Goal: Transaction & Acquisition: Purchase product/service

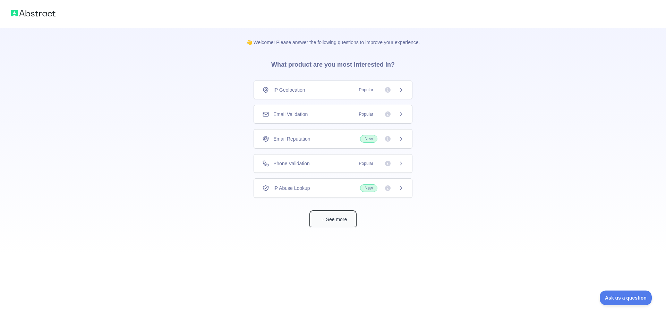
click at [334, 218] on button "See more" at bounding box center [333, 220] width 44 height 16
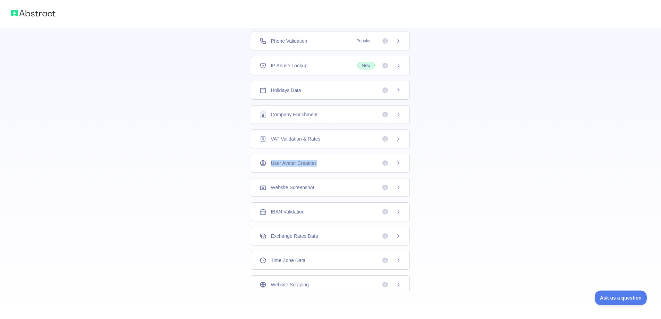
drag, startPoint x: 418, startPoint y: 149, endPoint x: 418, endPoint y: 137, distance: 11.8
click at [418, 137] on div "👋 Welcome! Please answer the following questions to improve your experience. Wh…" at bounding box center [330, 98] width 196 height 386
click at [387, 91] on span at bounding box center [390, 90] width 19 height 7
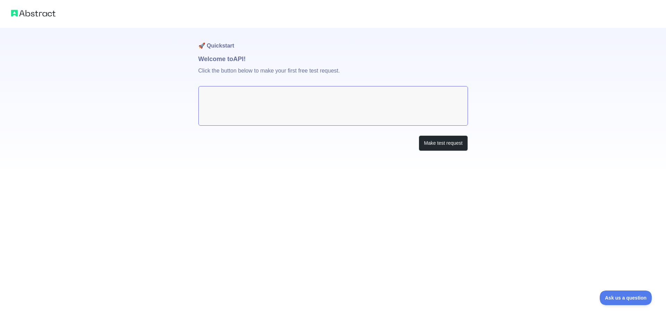
click at [224, 103] on textarea at bounding box center [332, 106] width 269 height 40
click at [440, 137] on button "Make test request" at bounding box center [443, 143] width 49 height 16
click at [35, 12] on img at bounding box center [33, 13] width 44 height 10
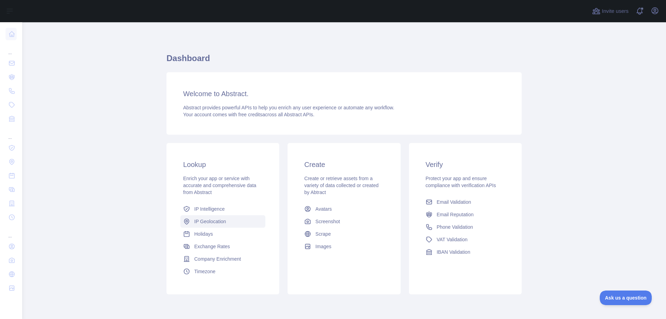
scroll to position [27, 0]
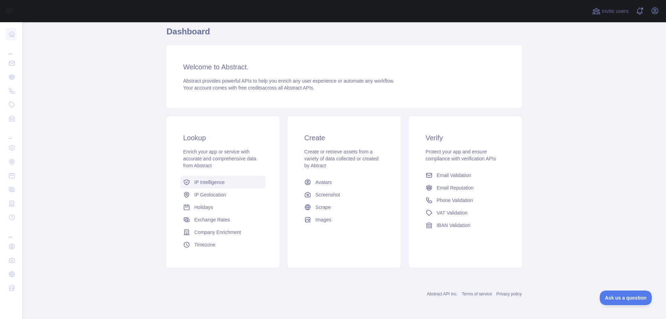
click at [210, 181] on span "IP Intelligence" at bounding box center [209, 182] width 31 height 7
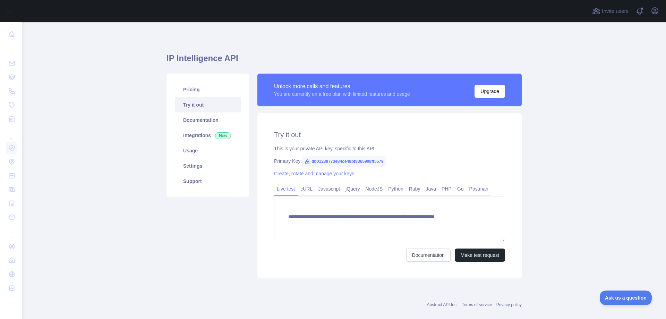
type textarea "**********"
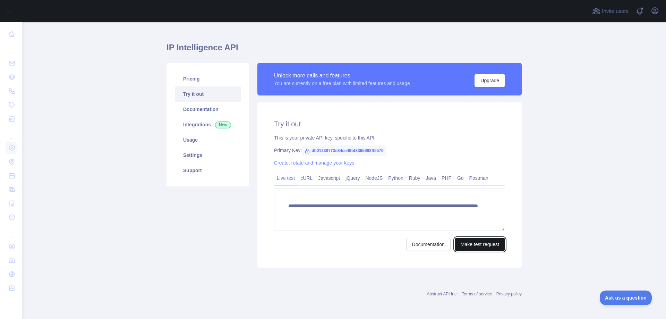
click at [469, 248] on button "Make test request" at bounding box center [480, 244] width 50 height 13
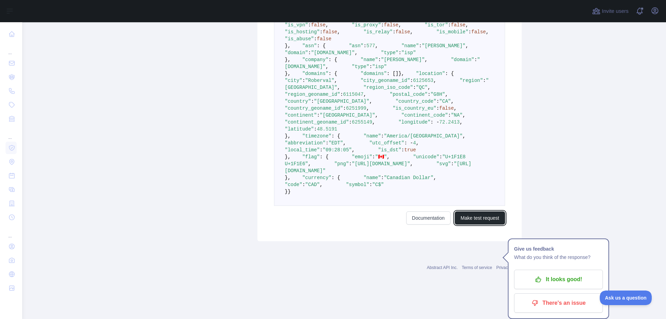
scroll to position [457, 0]
click at [466, 224] on form "**********" at bounding box center [389, 91] width 231 height 266
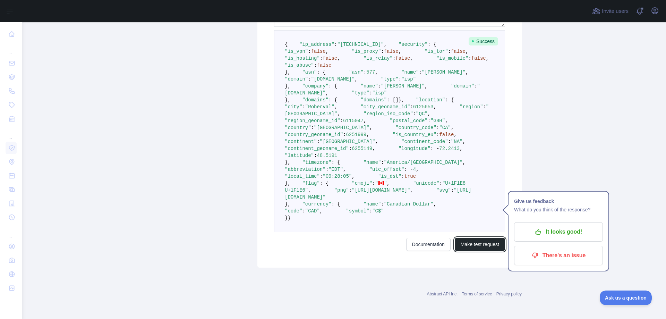
scroll to position [318, 0]
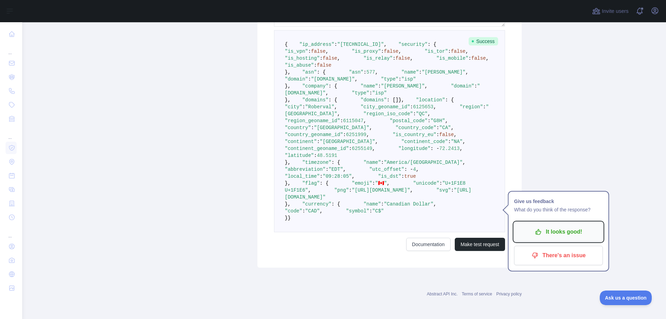
click at [559, 226] on p "It looks good!" at bounding box center [558, 232] width 78 height 12
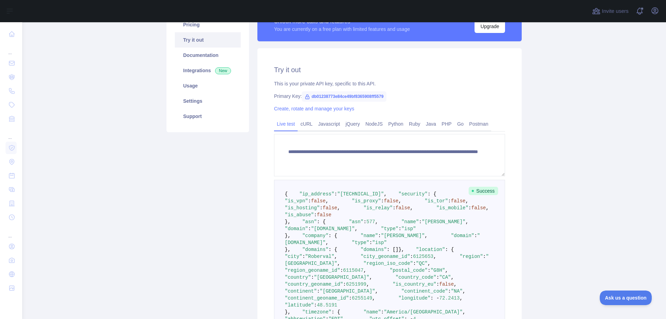
scroll to position [0, 0]
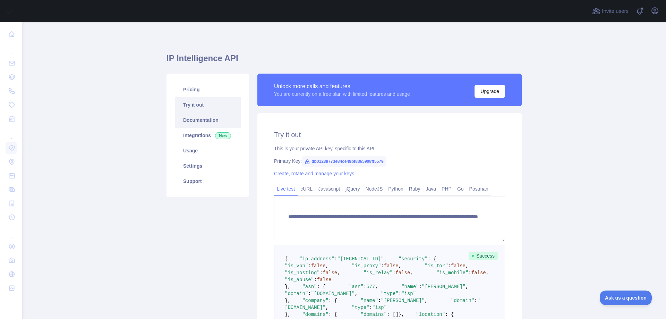
click at [186, 123] on link "Documentation" at bounding box center [208, 119] width 66 height 15
click at [368, 161] on span "db01238773e84ce49bf8365908ff5579" at bounding box center [344, 161] width 85 height 10
drag, startPoint x: 381, startPoint y: 162, endPoint x: 308, endPoint y: 163, distance: 72.8
click at [308, 163] on span "db01238773e84ce49bf8365908ff5579" at bounding box center [344, 161] width 85 height 10
copy span "db01238773e84ce49bf8365908ff5579"
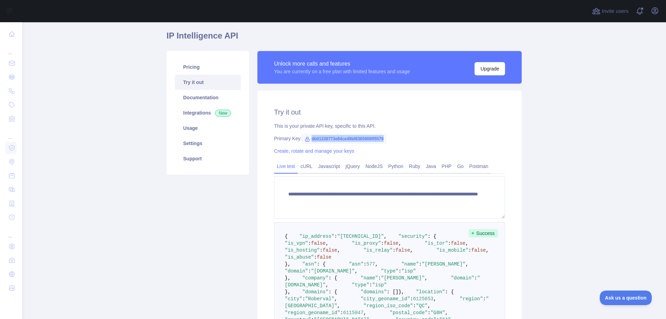
scroll to position [35, 0]
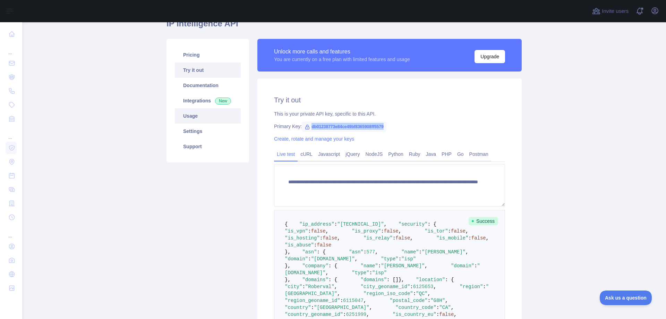
click at [190, 120] on link "Usage" at bounding box center [208, 115] width 66 height 15
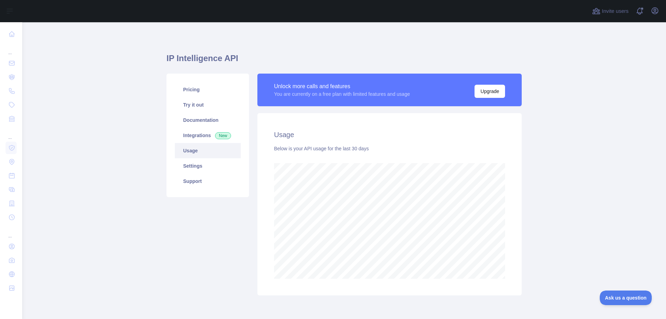
scroll to position [28, 0]
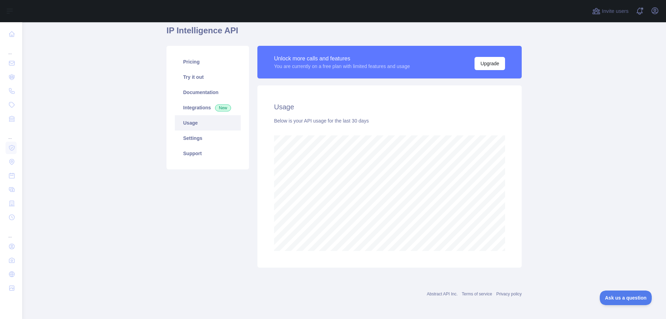
click at [175, 127] on link "Usage" at bounding box center [208, 122] width 66 height 15
click at [198, 142] on link "Settings" at bounding box center [208, 137] width 66 height 15
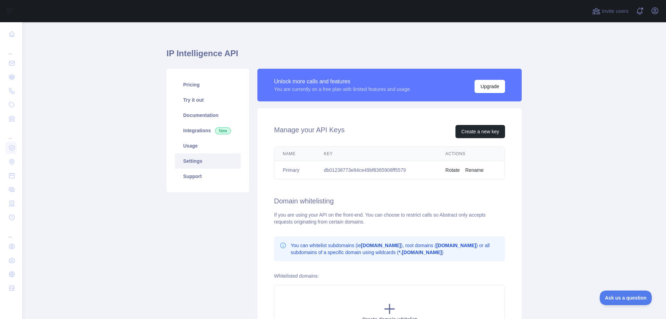
scroll to position [35, 0]
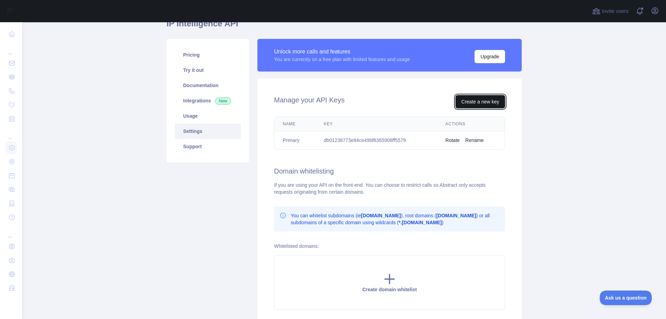
click at [464, 100] on button "Create a new key" at bounding box center [480, 101] width 50 height 13
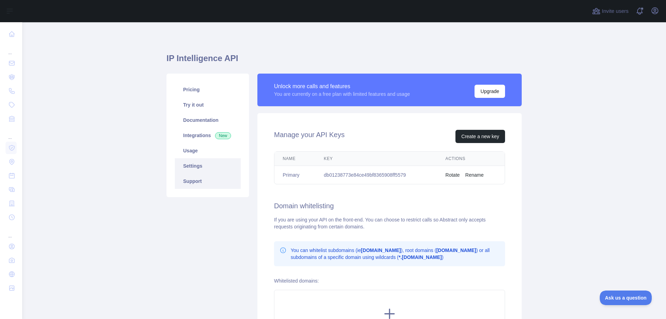
click at [197, 179] on link "Support" at bounding box center [208, 180] width 66 height 15
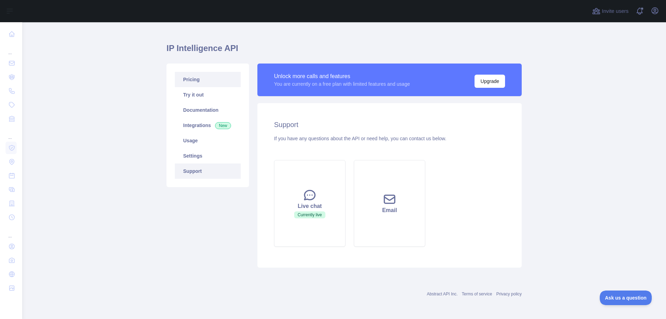
click at [200, 78] on link "Pricing" at bounding box center [208, 79] width 66 height 15
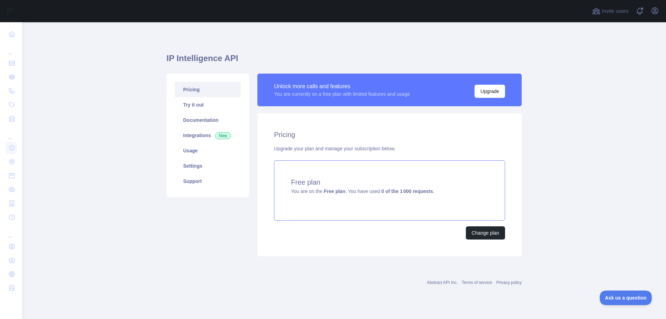
click at [340, 190] on strong "Free plan" at bounding box center [335, 191] width 22 height 6
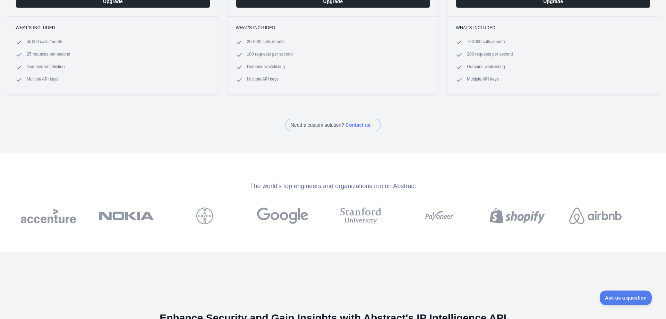
scroll to position [139, 0]
